Goal: Find specific page/section: Find specific page/section

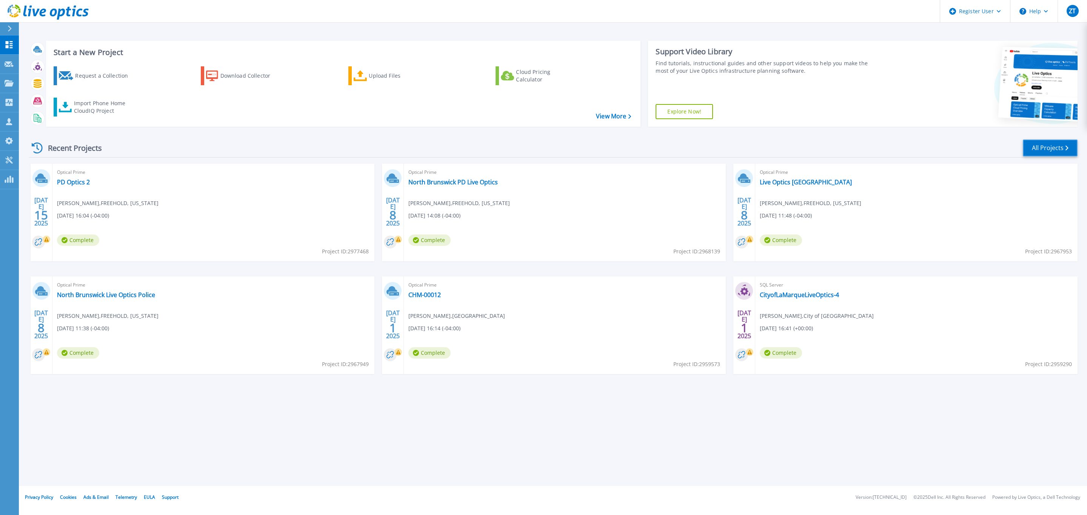
click at [1045, 148] on link "All Projects" at bounding box center [1049, 148] width 55 height 17
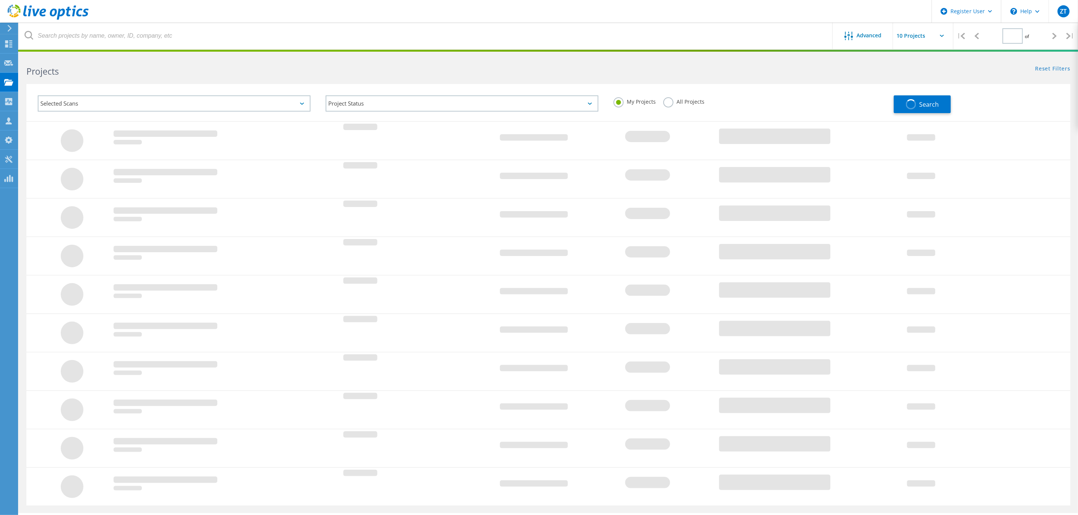
type input "1"
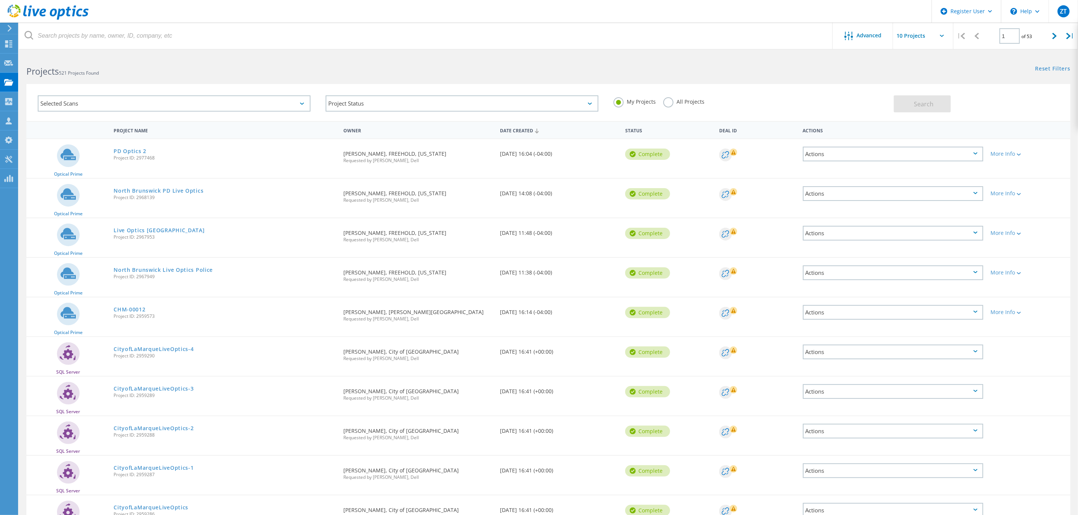
click at [669, 105] on label "All Projects" at bounding box center [683, 100] width 41 height 7
click at [0, 0] on input "All Projects" at bounding box center [0, 0] width 0 height 0
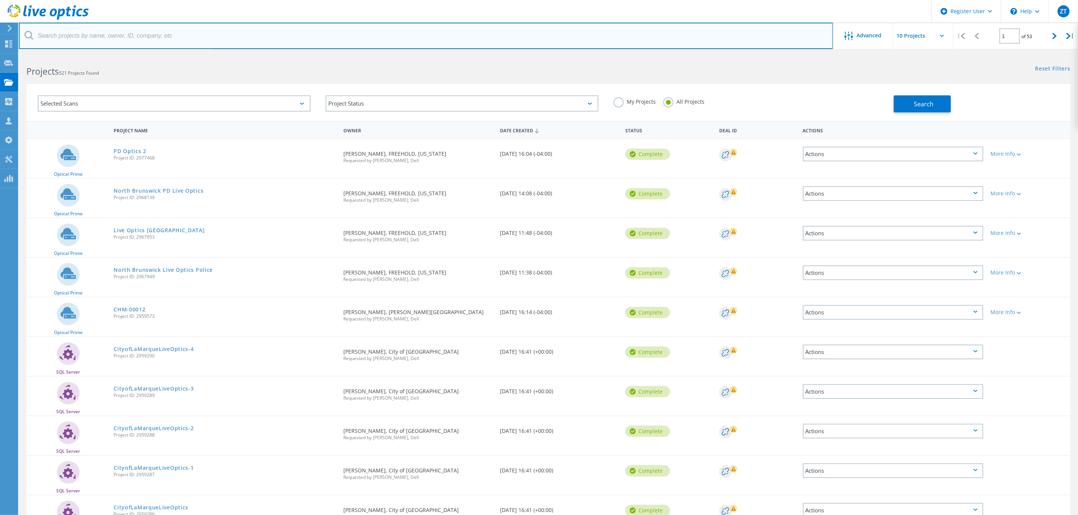
click at [342, 40] on input "text" at bounding box center [426, 36] width 814 height 26
type input "2372693"
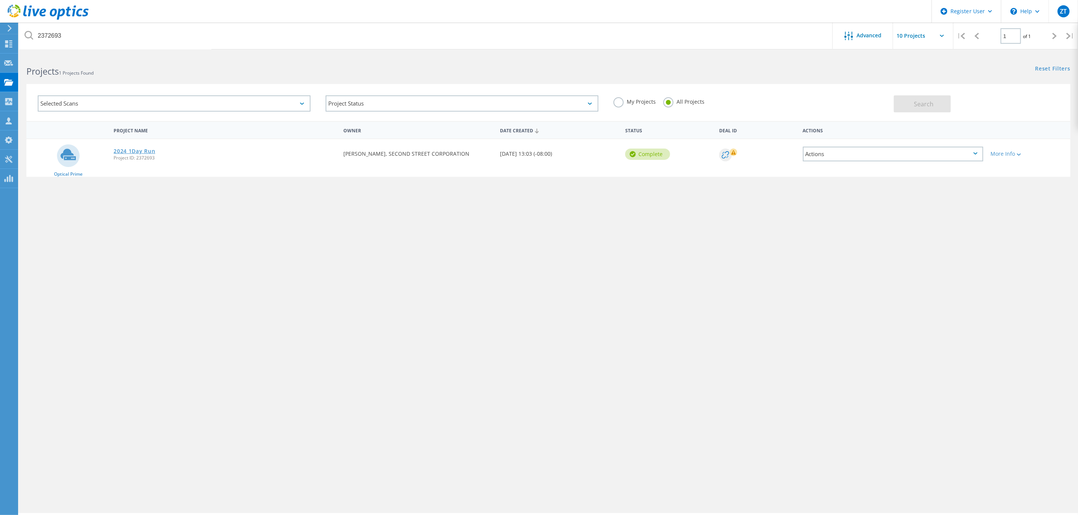
click at [147, 151] on link "2024 1Day Run" at bounding box center [134, 151] width 41 height 5
